Goal: Use online tool/utility: Utilize a website feature to perform a specific function

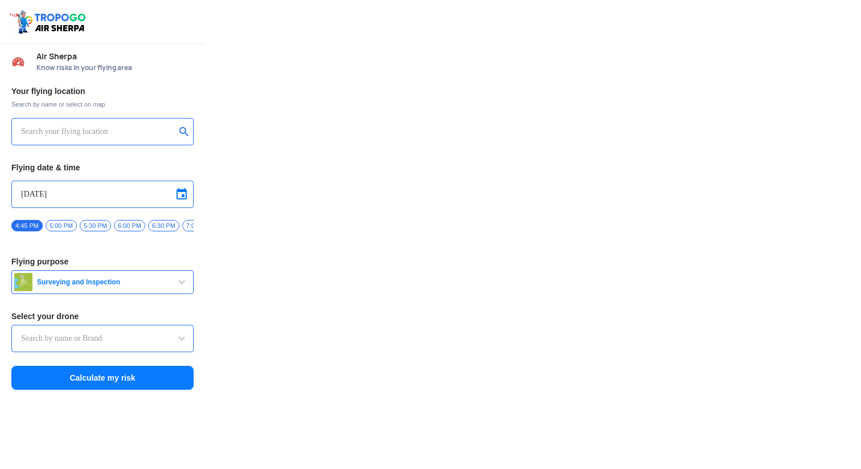
type input "Throttle Dopo"
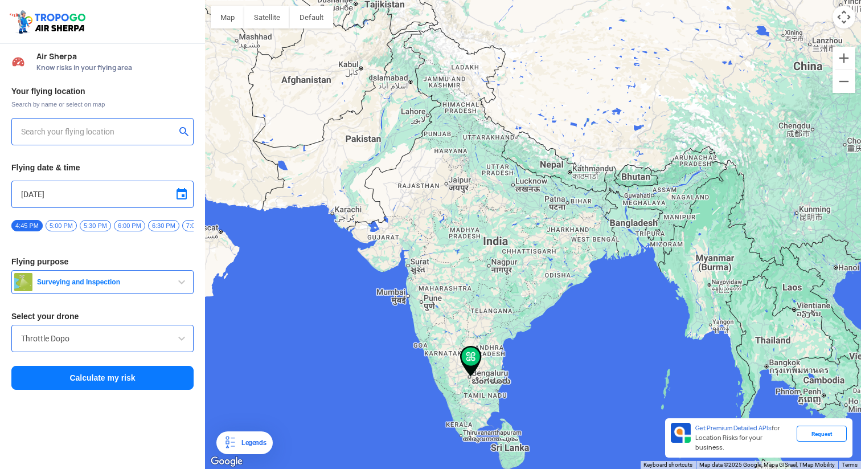
type input "[STREET_ADDRESS]"
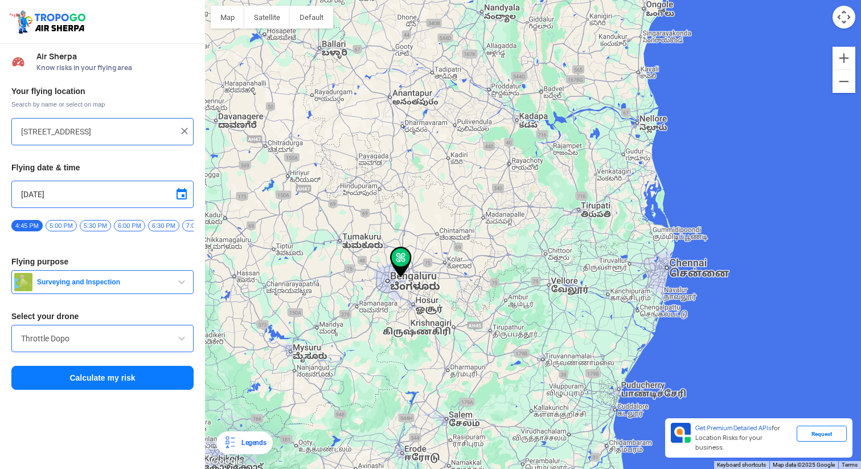
drag, startPoint x: 384, startPoint y: 353, endPoint x: 569, endPoint y: 189, distance: 246.9
click at [569, 189] on div at bounding box center [533, 234] width 656 height 469
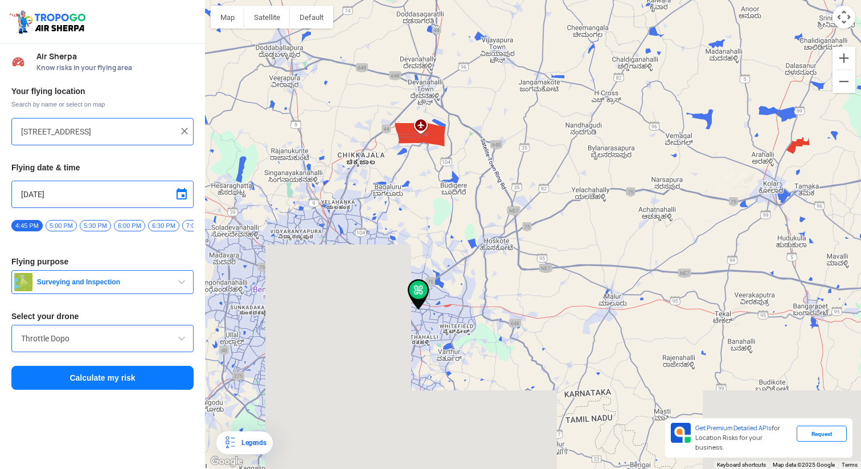
drag, startPoint x: 376, startPoint y: 325, endPoint x: 547, endPoint y: -101, distance: 459.6
click at [547, 0] on html "Location Risk Score Air Sherpa Know risks in your flying area Your flying locat…" at bounding box center [430, 234] width 861 height 469
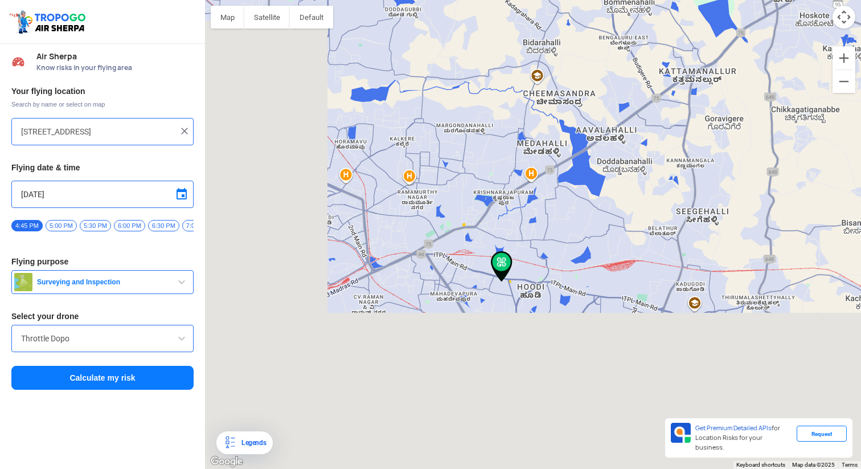
drag, startPoint x: 363, startPoint y: 437, endPoint x: 557, endPoint y: 1, distance: 477.3
click at [557, 1] on div at bounding box center [533, 234] width 656 height 469
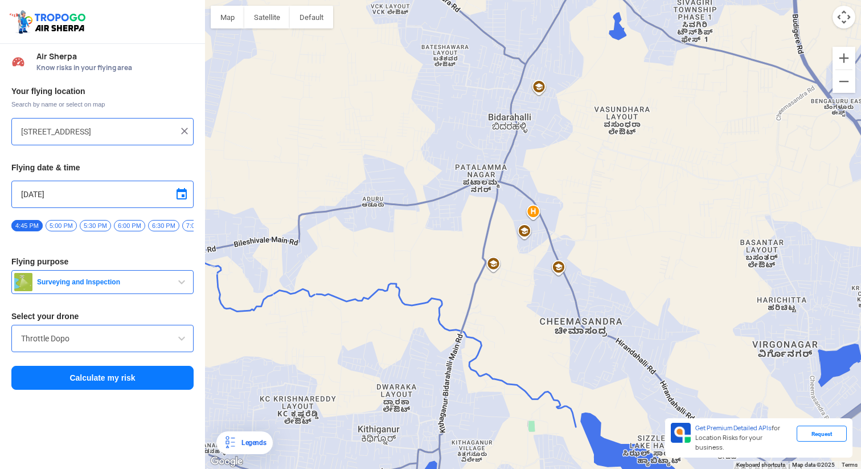
drag, startPoint x: 466, startPoint y: 196, endPoint x: 496, endPoint y: -26, distance: 223.6
click at [496, 0] on html "Location Risk Score Air Sherpa Know risks in your flying area Your flying locat…" at bounding box center [430, 234] width 861 height 469
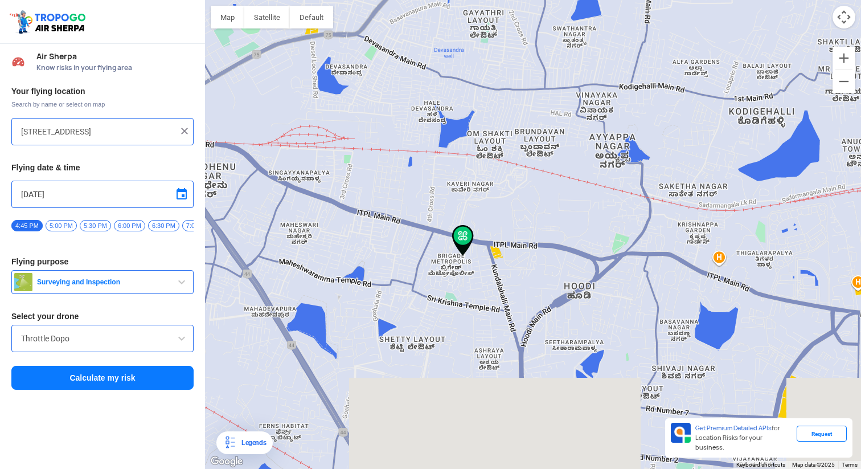
drag, startPoint x: 394, startPoint y: 316, endPoint x: 398, endPoint y: 177, distance: 139.6
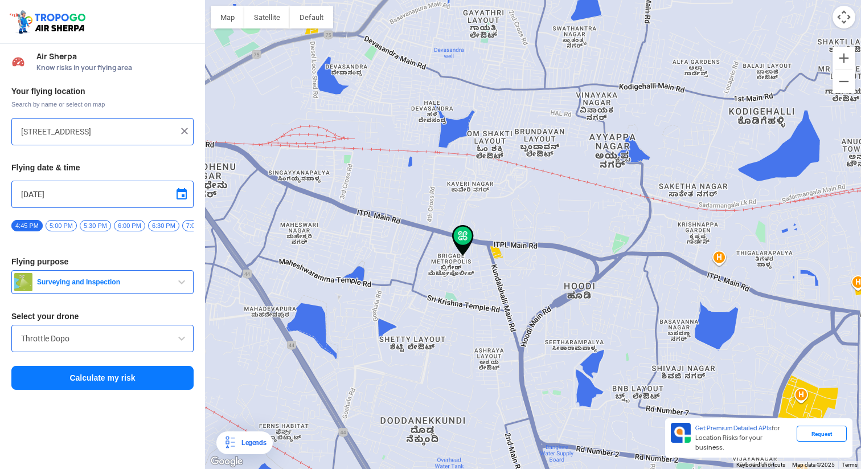
click at [398, 177] on div at bounding box center [533, 234] width 656 height 469
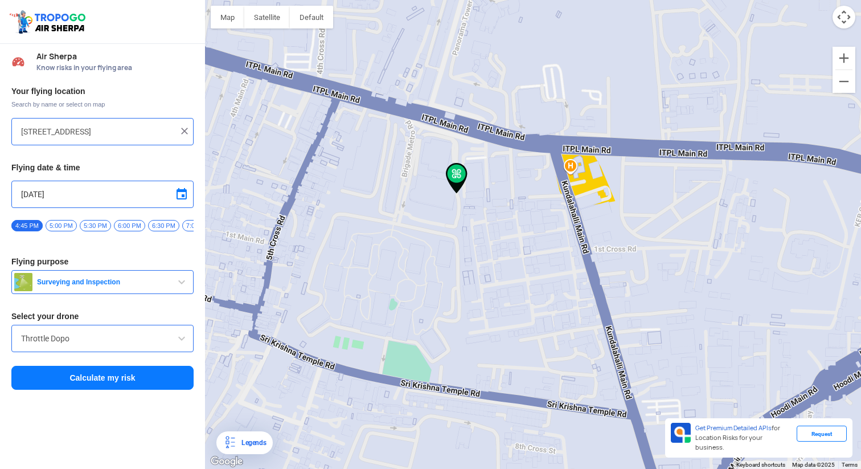
drag, startPoint x: 415, startPoint y: 292, endPoint x: 474, endPoint y: 211, distance: 100.4
click at [474, 211] on div at bounding box center [533, 234] width 656 height 469
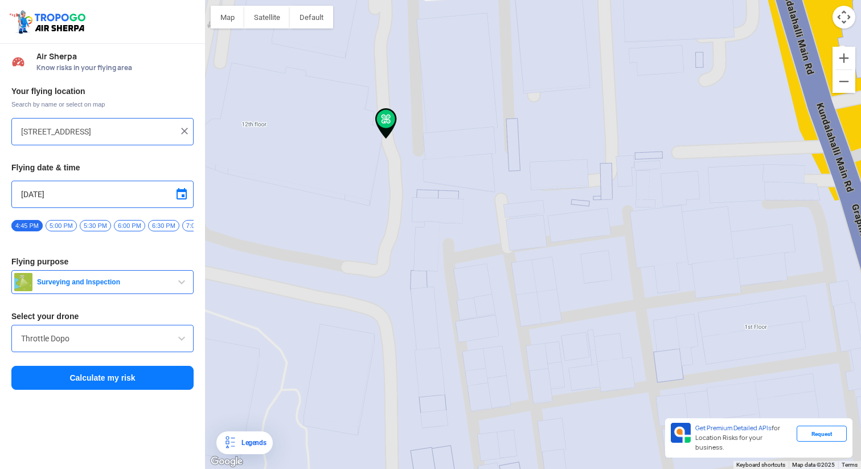
click at [180, 343] on span at bounding box center [182, 338] width 14 height 14
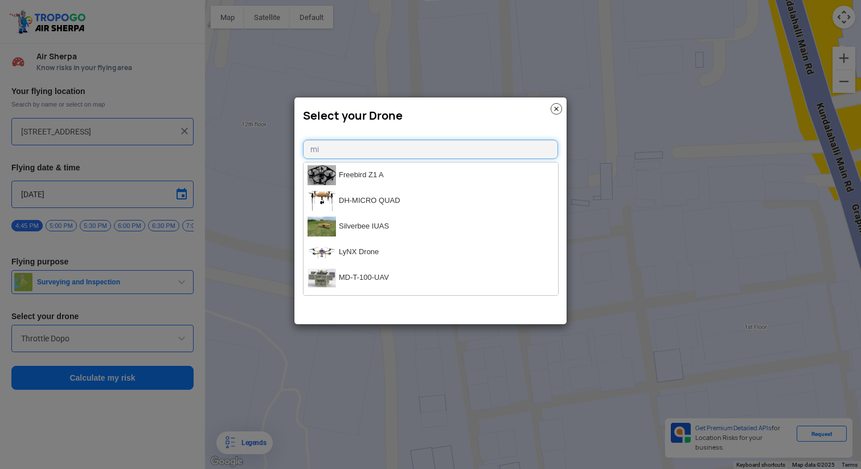
type input "m"
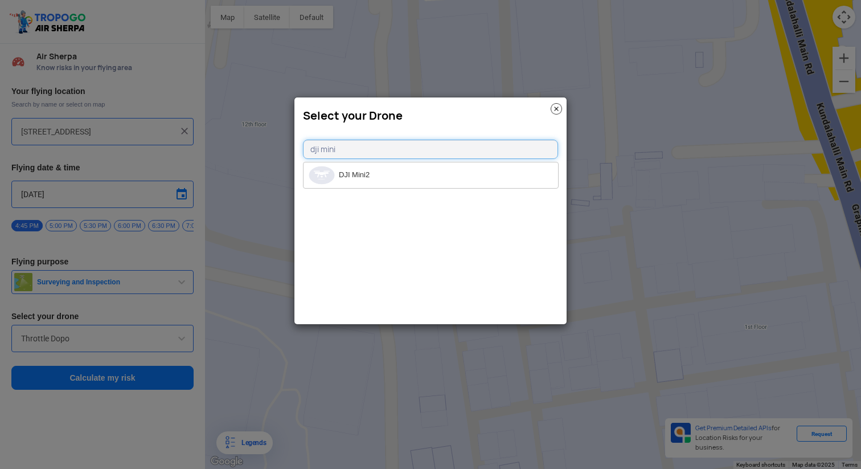
type input "dji mini"
click at [355, 177] on li "DJI Mini2" at bounding box center [431, 175] width 255 height 26
type input "DJI Mini2"
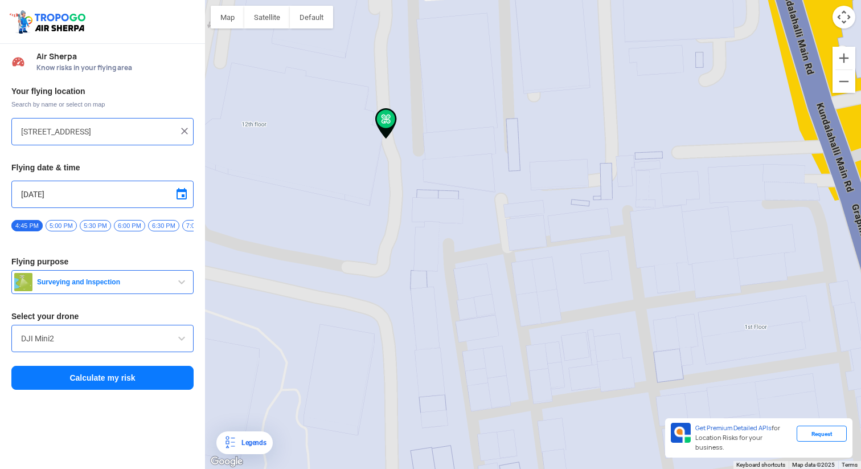
click at [182, 283] on span "button" at bounding box center [182, 282] width 14 height 14
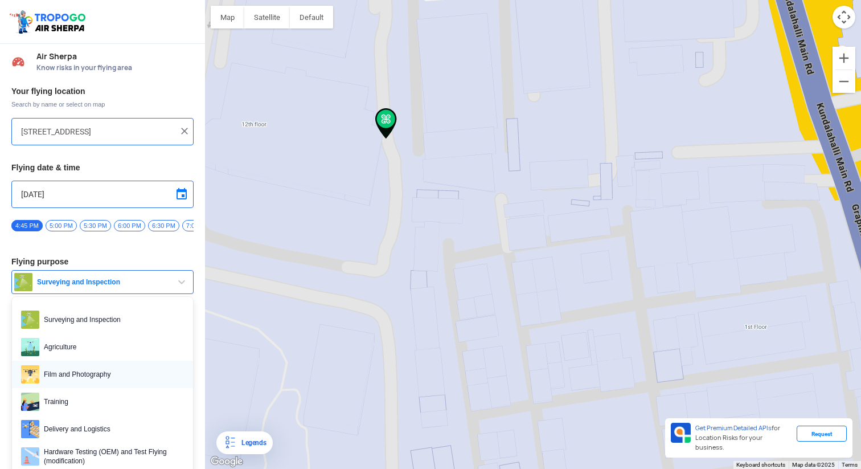
click at [89, 378] on span "Film and Photography" at bounding box center [111, 374] width 145 height 18
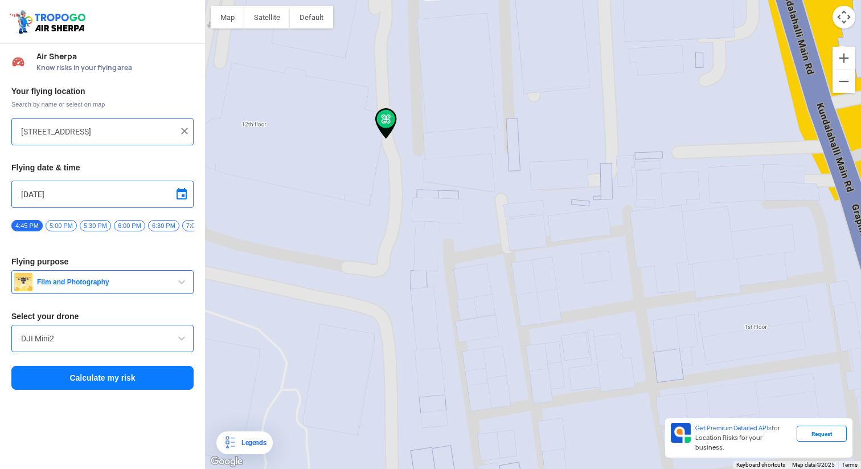
click at [114, 390] on button "Calculate my risk" at bounding box center [102, 378] width 182 height 24
